Goal: Task Accomplishment & Management: Complete application form

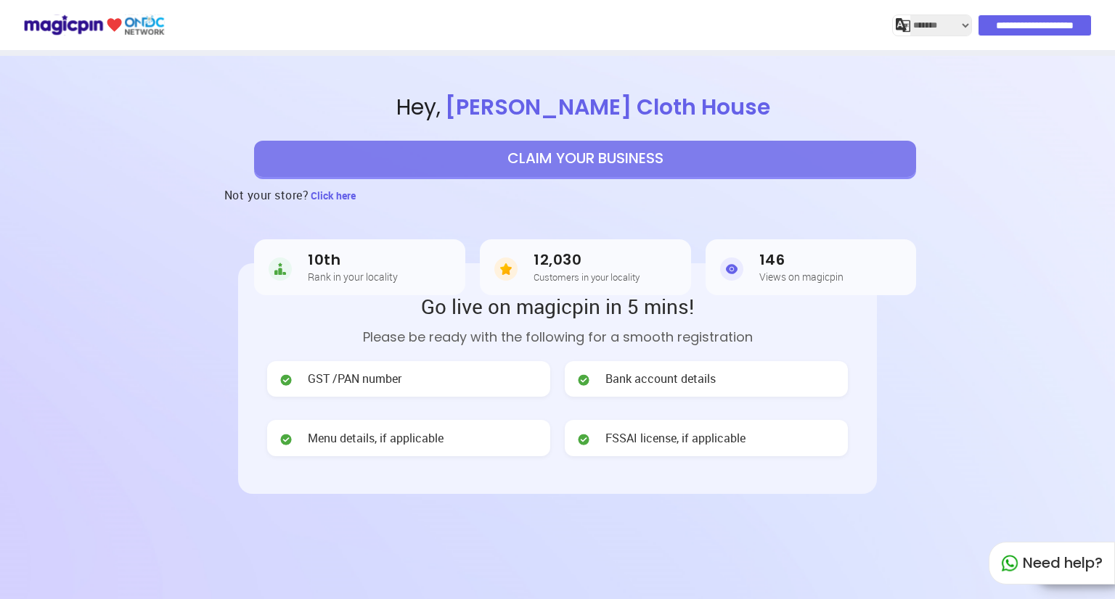
select select "*******"
click at [630, 154] on button "CLAIM YOUR BUSINESS" at bounding box center [585, 159] width 662 height 36
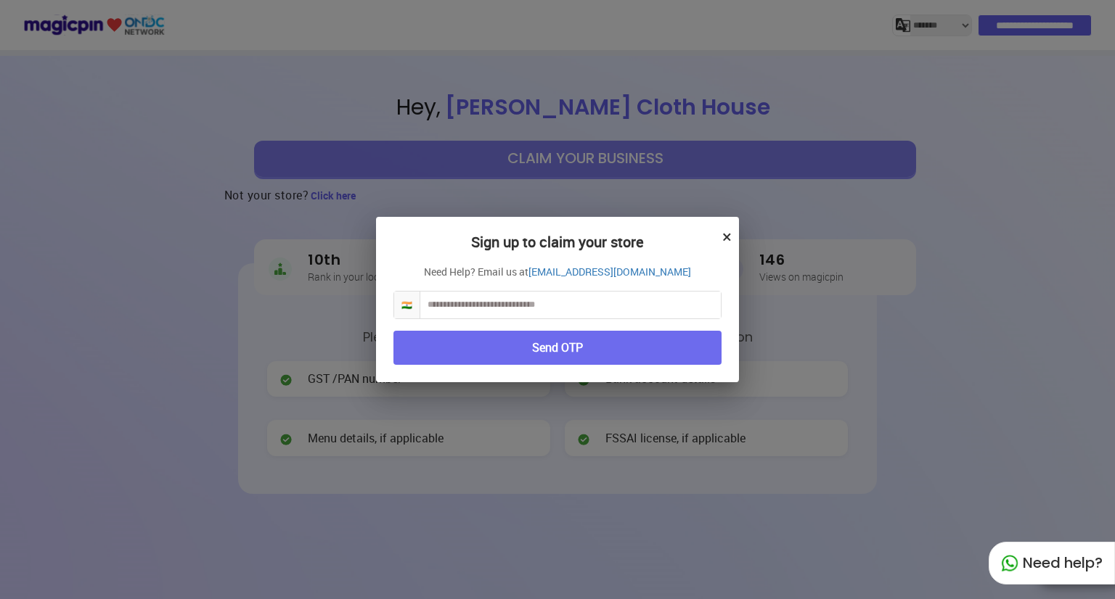
click at [586, 297] on input "text" at bounding box center [570, 305] width 300 height 27
type input "**********"
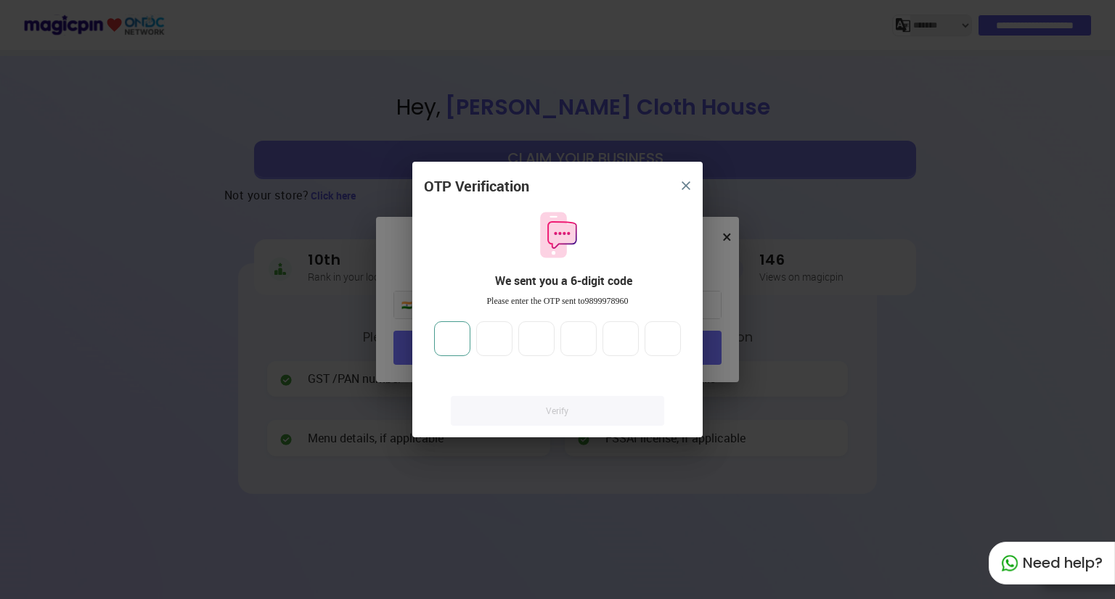
click at [466, 337] on input "number" at bounding box center [452, 339] width 36 height 35
type input "*"
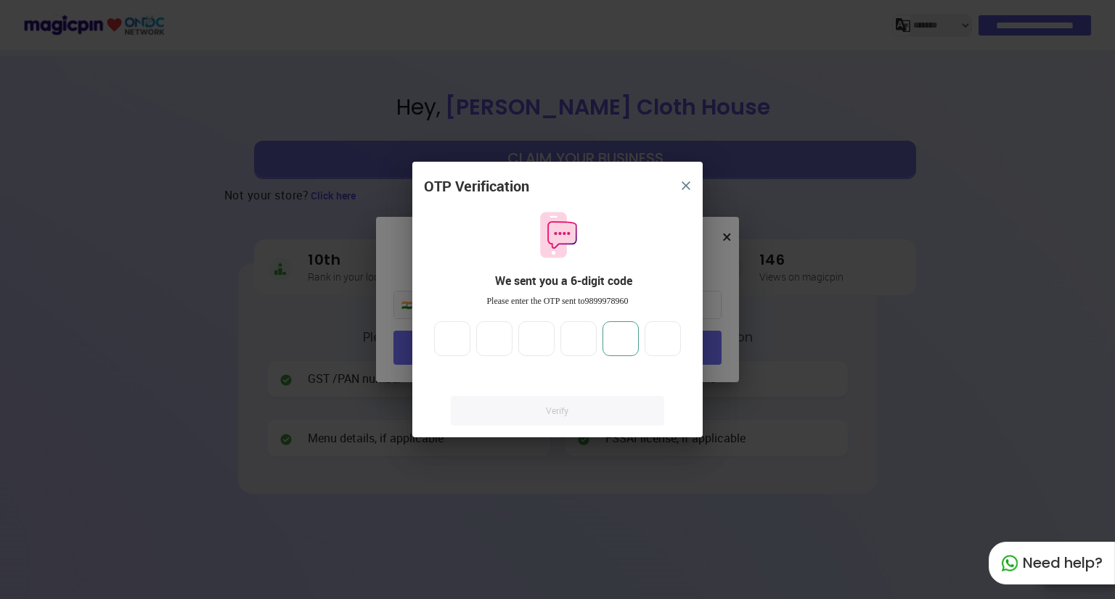
type input "*"
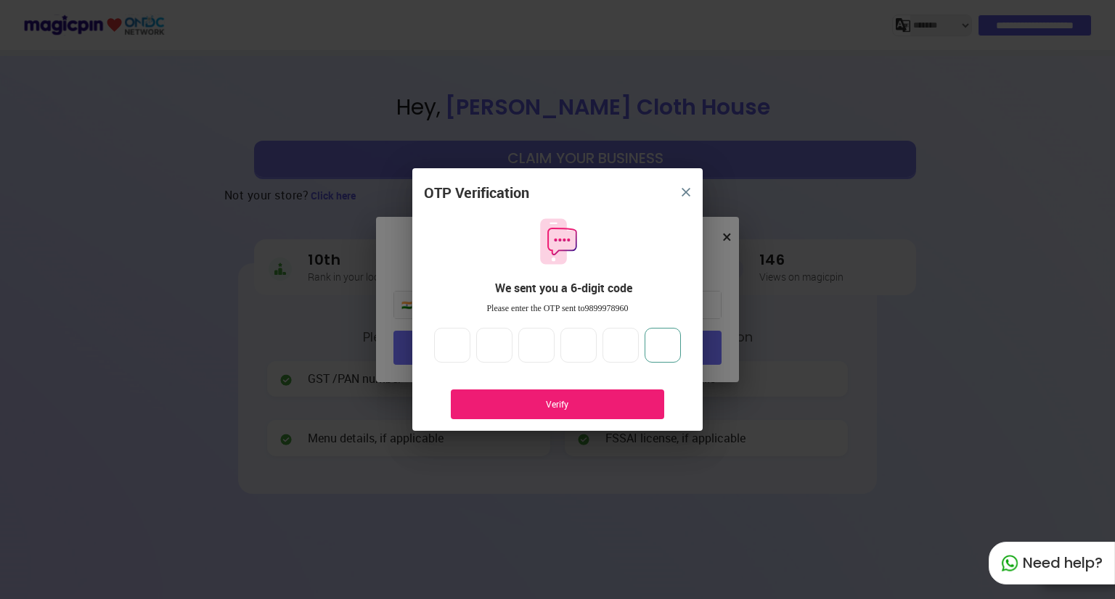
type input "*"
click at [594, 385] on div "OTP Verification We sent you a 6-digit code Please enter the OTP sent to 989997…" at bounding box center [557, 306] width 290 height 247
click at [599, 396] on div "Verify" at bounding box center [557, 405] width 213 height 30
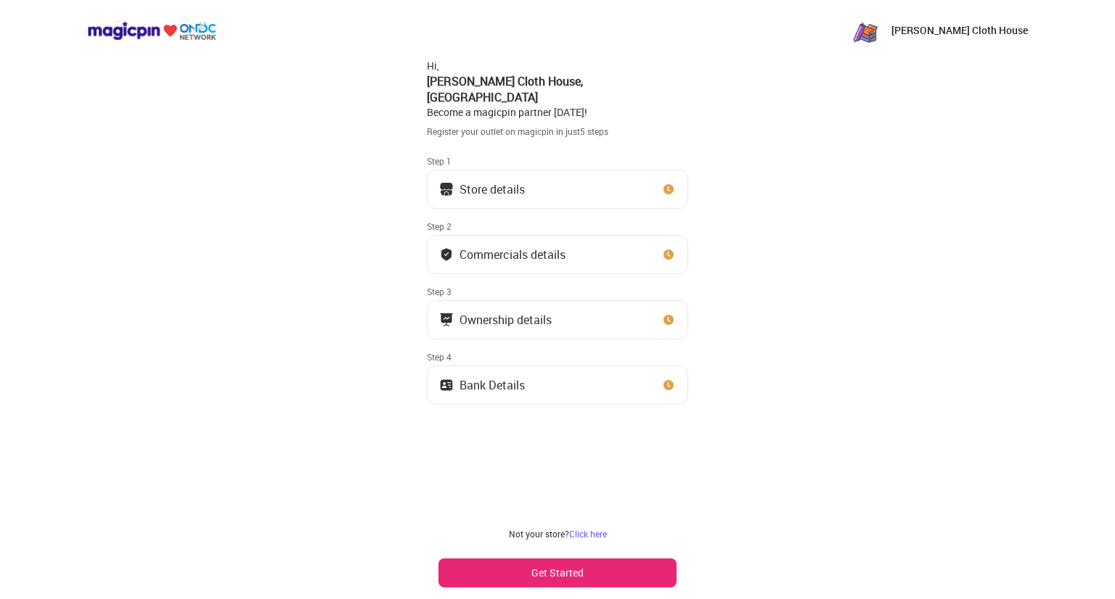
click at [568, 172] on button "Store details" at bounding box center [557, 189] width 261 height 39
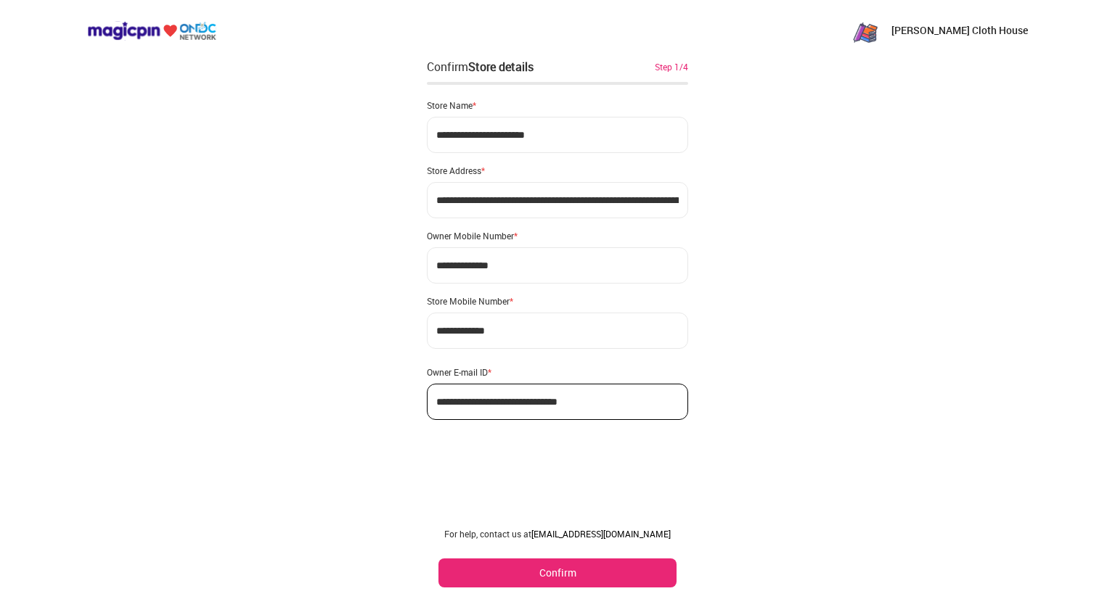
click at [518, 580] on button "Confirm" at bounding box center [557, 573] width 238 height 29
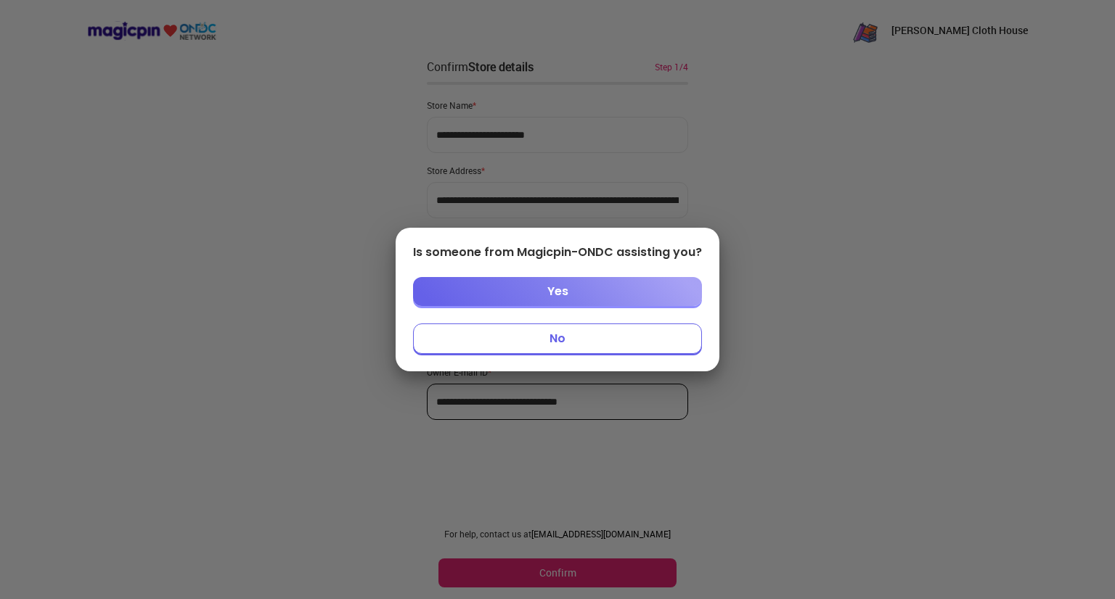
click at [586, 302] on button "Yes" at bounding box center [557, 291] width 289 height 29
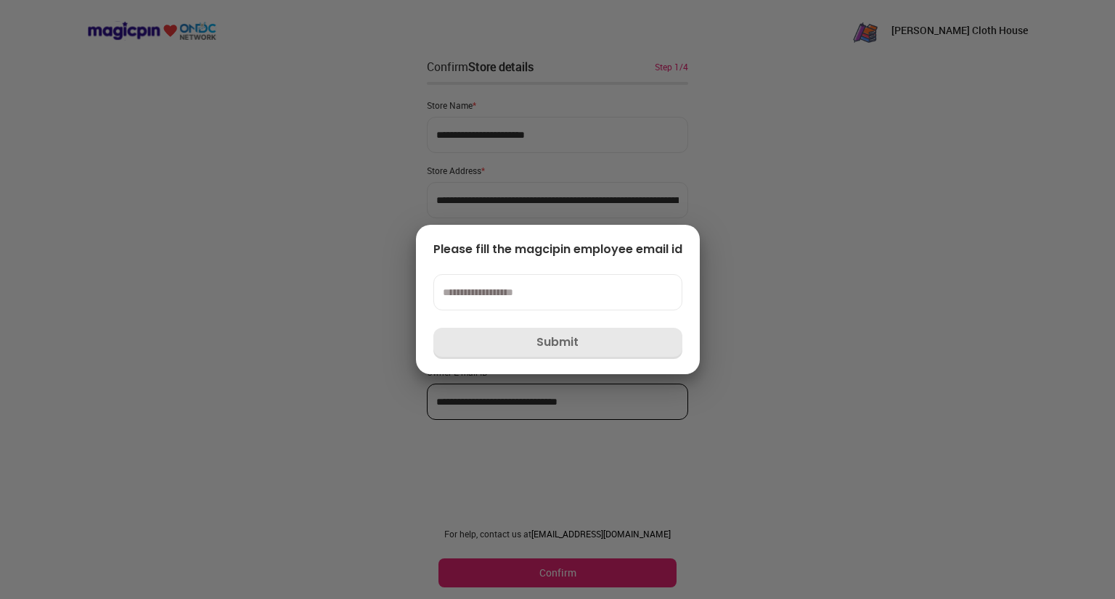
click at [615, 288] on input at bounding box center [557, 292] width 249 height 36
click at [1048, 349] on div at bounding box center [557, 299] width 1115 height 599
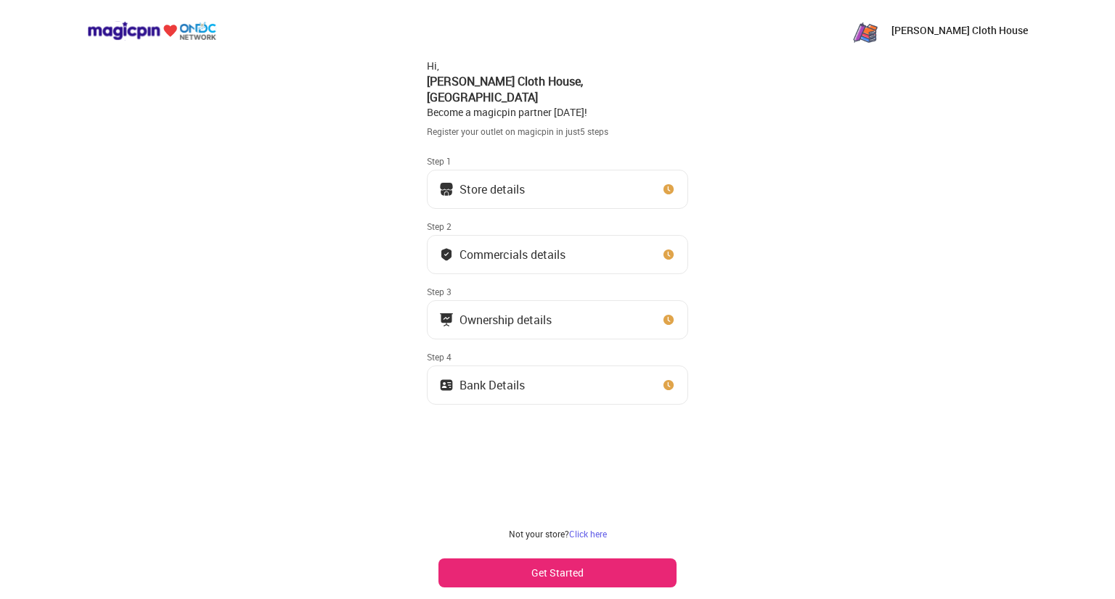
click at [545, 178] on button "Store details" at bounding box center [557, 189] width 261 height 39
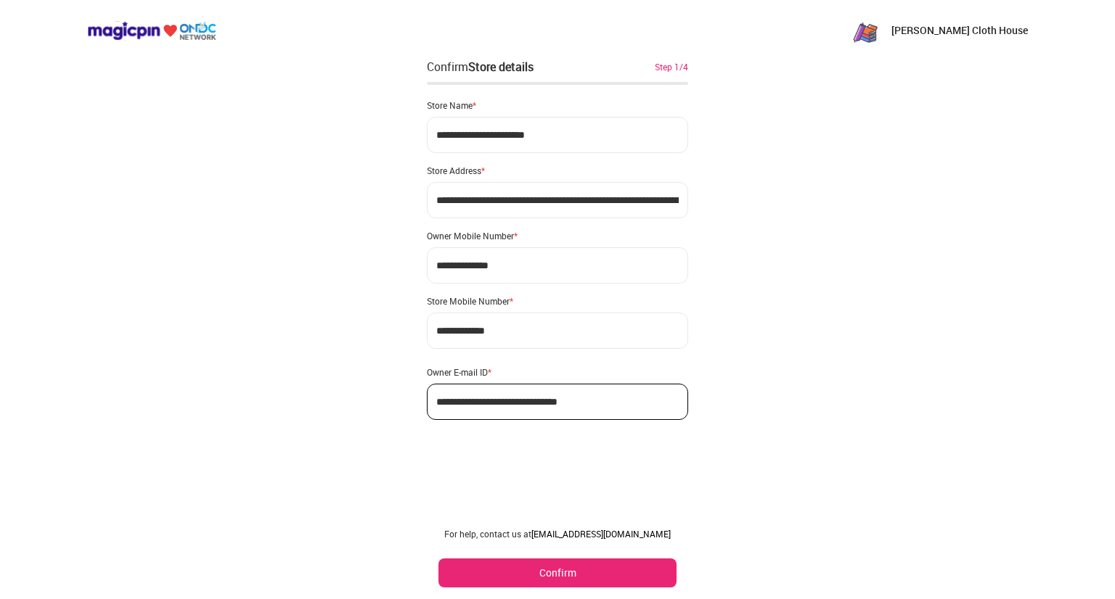
click at [525, 573] on button "Confirm" at bounding box center [557, 573] width 238 height 29
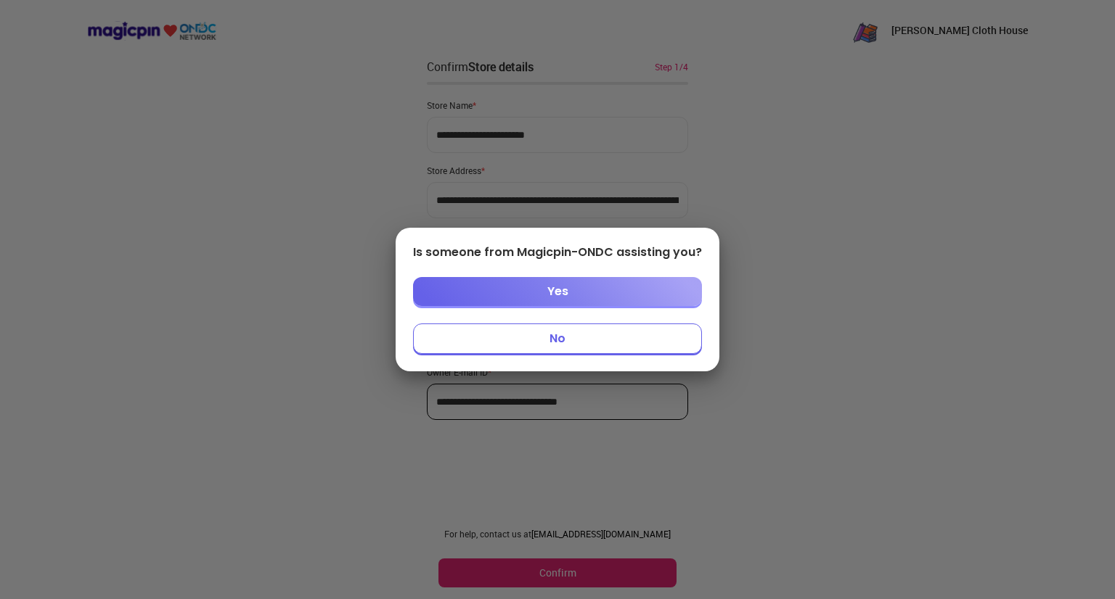
click at [624, 335] on button "No" at bounding box center [557, 339] width 289 height 30
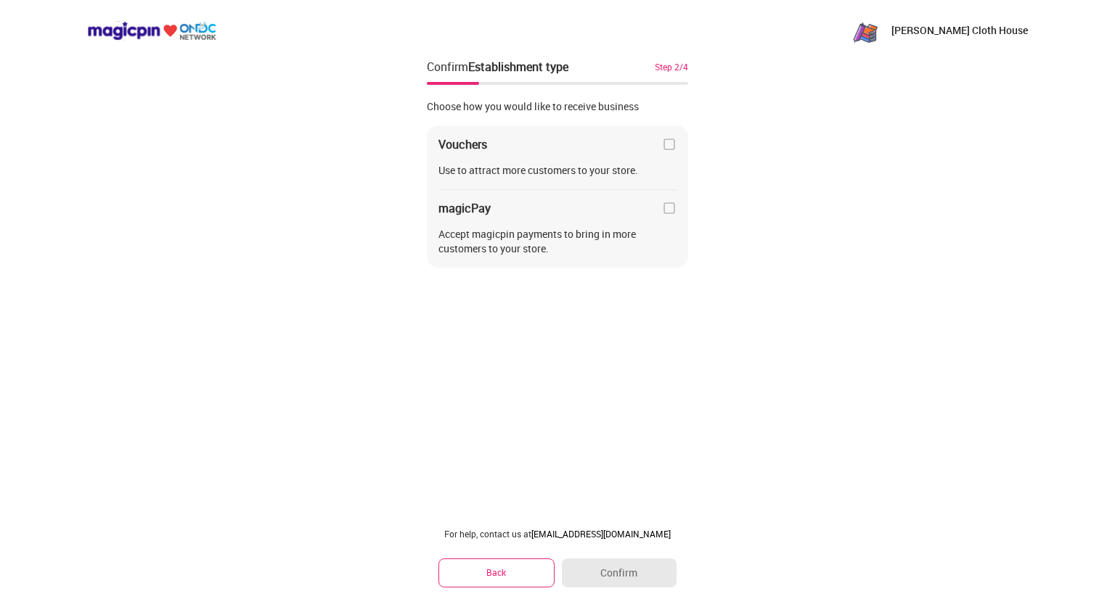
click at [665, 140] on img at bounding box center [669, 144] width 15 height 15
click at [668, 143] on img at bounding box center [669, 144] width 15 height 15
click at [655, 154] on div "Vouchers Use to attract more customers to your store. magicPay Accept magicpin …" at bounding box center [557, 197] width 261 height 143
click at [663, 143] on img at bounding box center [669, 144] width 15 height 15
click at [602, 567] on button "Confirm" at bounding box center [619, 573] width 115 height 29
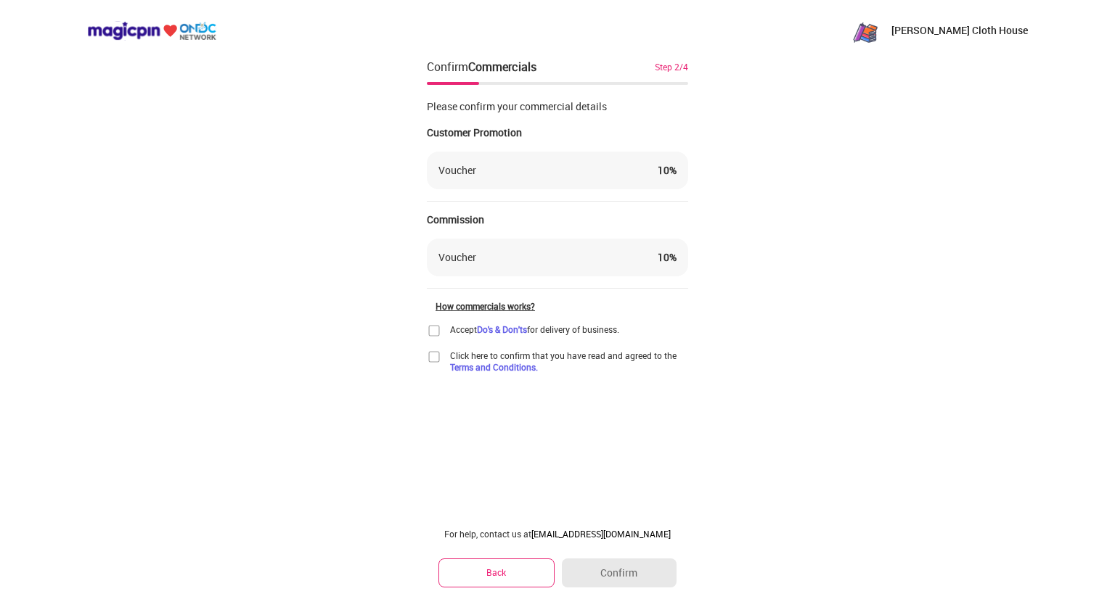
click at [644, 268] on div "Voucher 10 %" at bounding box center [557, 258] width 261 height 38
click at [438, 324] on img at bounding box center [434, 331] width 15 height 15
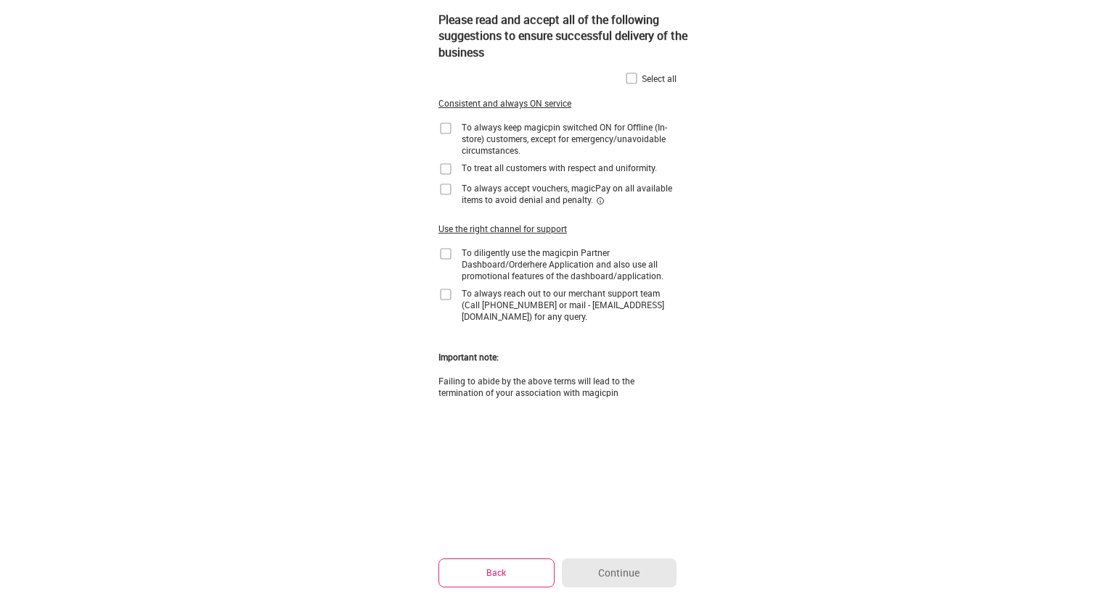
click at [627, 72] on img at bounding box center [631, 78] width 15 height 15
click at [642, 564] on button "Continue" at bounding box center [619, 573] width 115 height 29
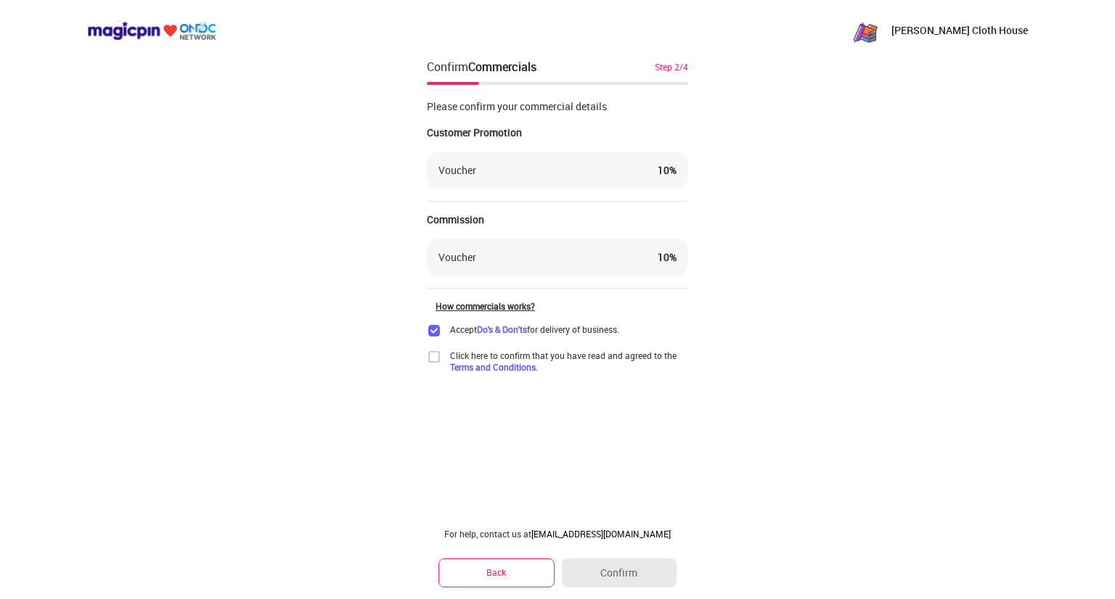
click at [549, 174] on div "Voucher 10 %" at bounding box center [557, 170] width 238 height 15
click at [669, 165] on div "10 %" at bounding box center [667, 170] width 19 height 15
click at [665, 173] on div "10 %" at bounding box center [667, 170] width 19 height 15
click at [443, 350] on div "Click here to confirm that you have read and agreed to the Terms and Conditions." at bounding box center [557, 361] width 261 height 23
click at [437, 357] on img at bounding box center [434, 357] width 15 height 15
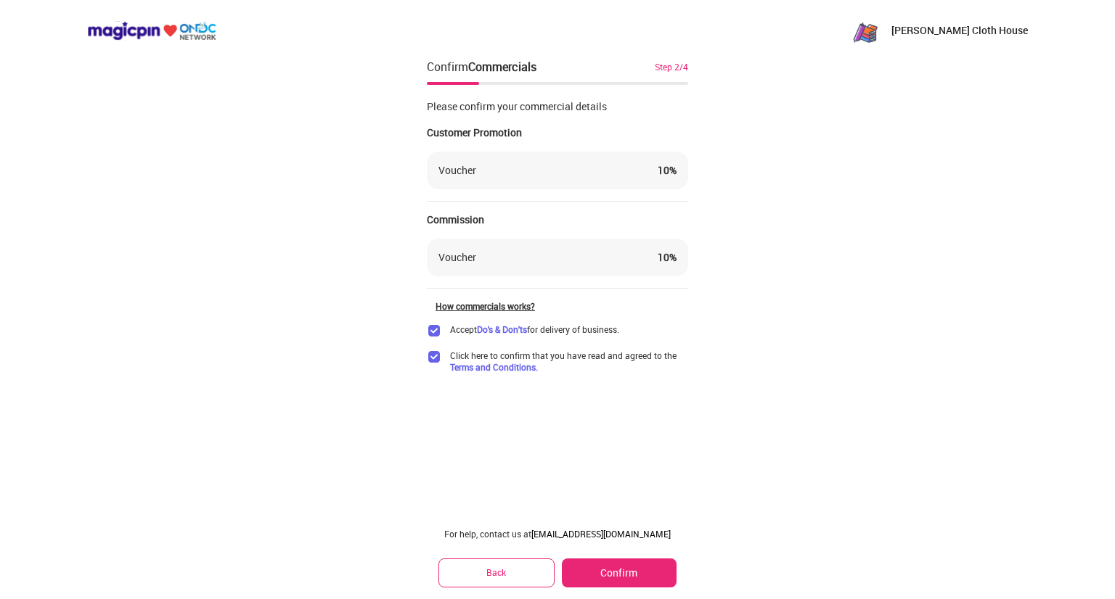
click at [658, 572] on button "Confirm" at bounding box center [619, 573] width 115 height 29
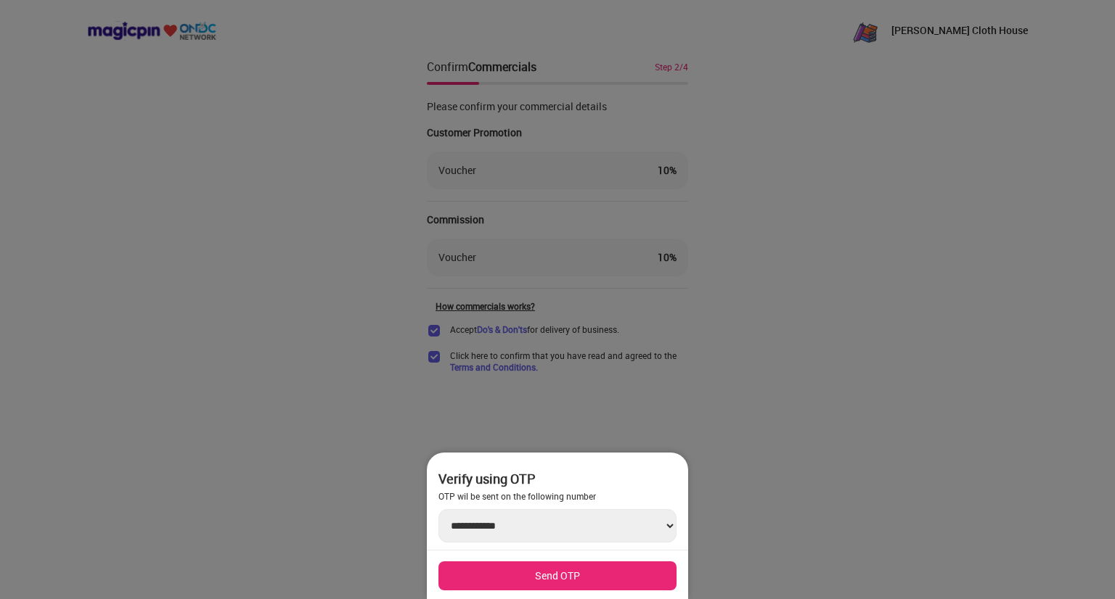
click at [574, 566] on button "Send OTP" at bounding box center [557, 576] width 238 height 29
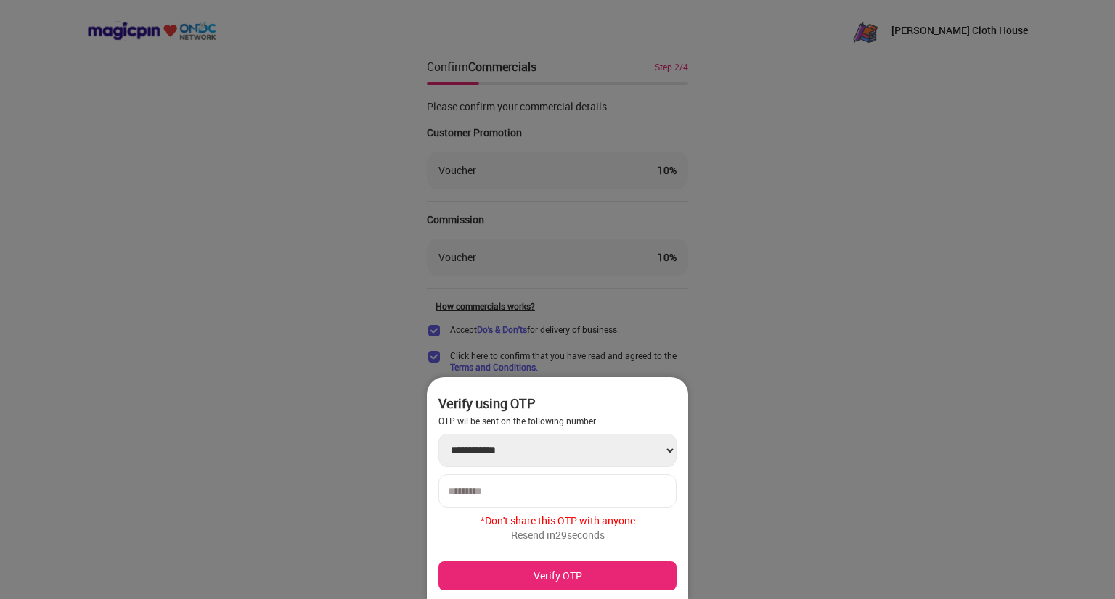
click at [569, 496] on input "number" at bounding box center [557, 492] width 219 height 12
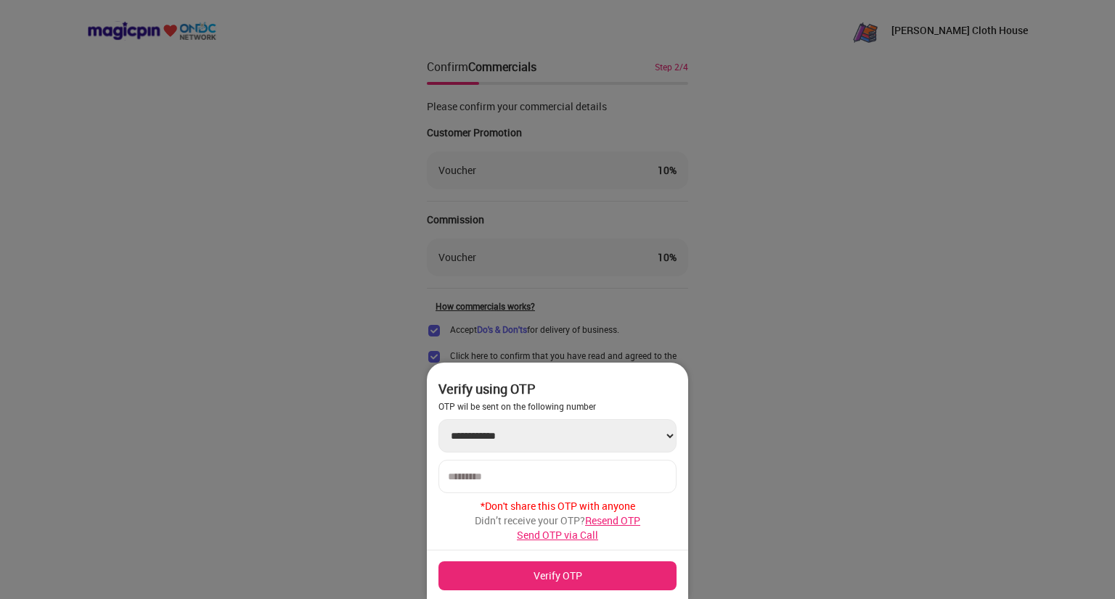
type input "******"
click at [549, 583] on button "Verify OTP" at bounding box center [557, 576] width 238 height 29
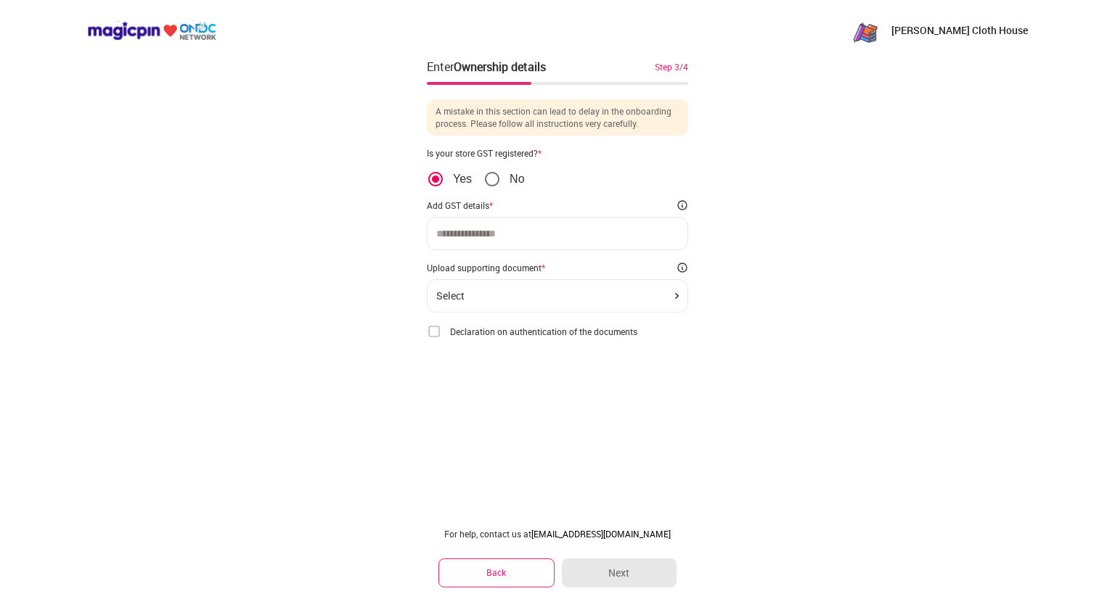
click at [493, 231] on input at bounding box center [557, 234] width 242 height 12
click at [522, 295] on div "Select" at bounding box center [557, 296] width 242 height 12
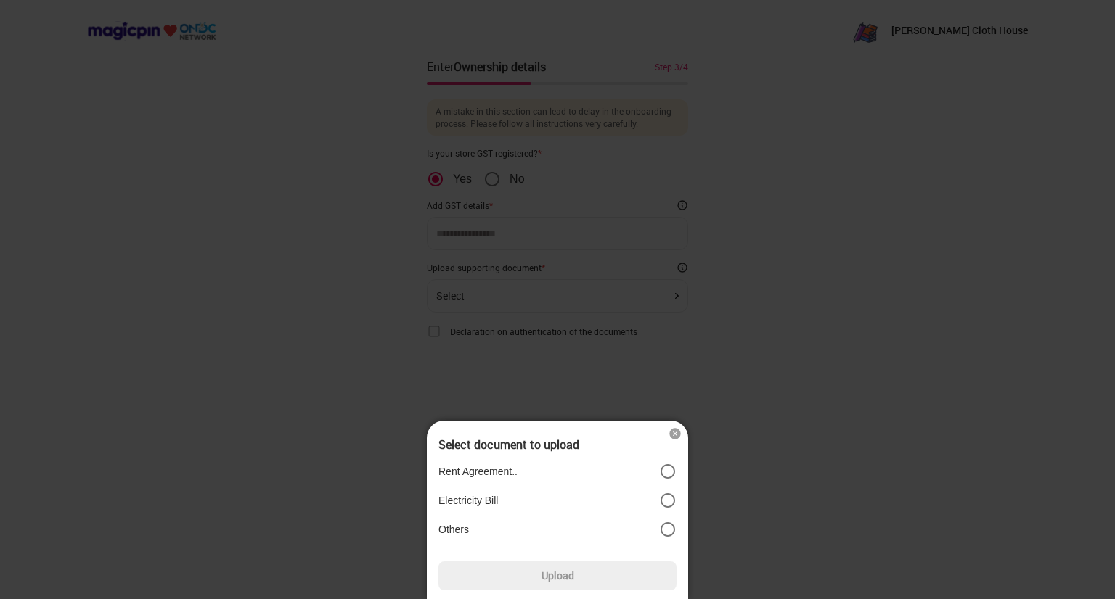
click at [676, 427] on img at bounding box center [675, 434] width 15 height 15
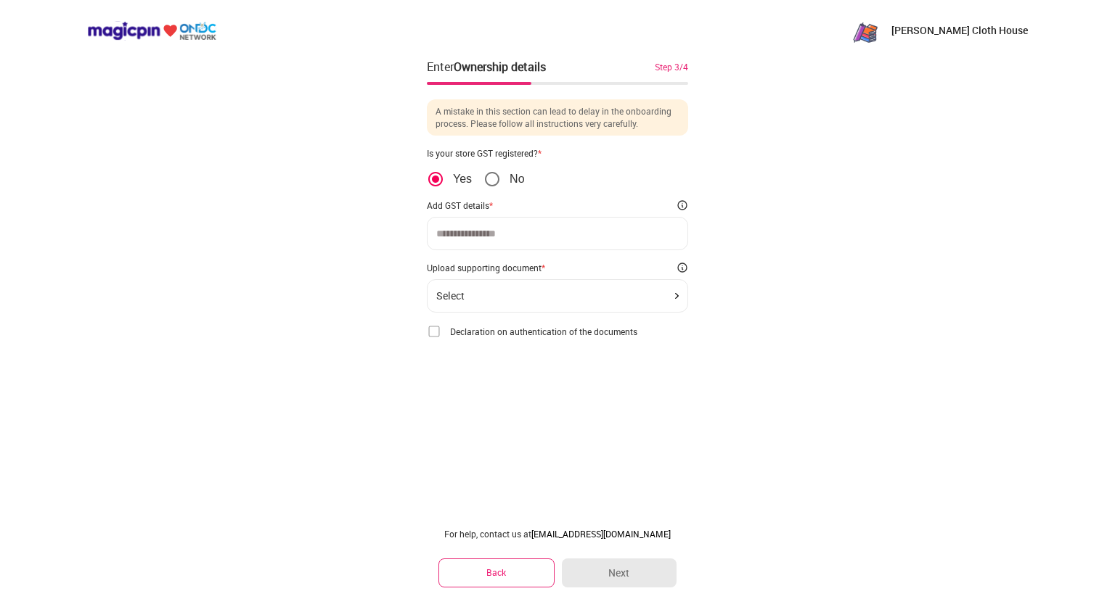
drag, startPoint x: 996, startPoint y: 1, endPoint x: 276, endPoint y: 75, distance: 724.4
click at [275, 77] on div "[PERSON_NAME] Cloth House Enter Ownership details Step 3/4 A mistake in this se…" at bounding box center [557, 299] width 1115 height 599
